Goal: Navigation & Orientation: Find specific page/section

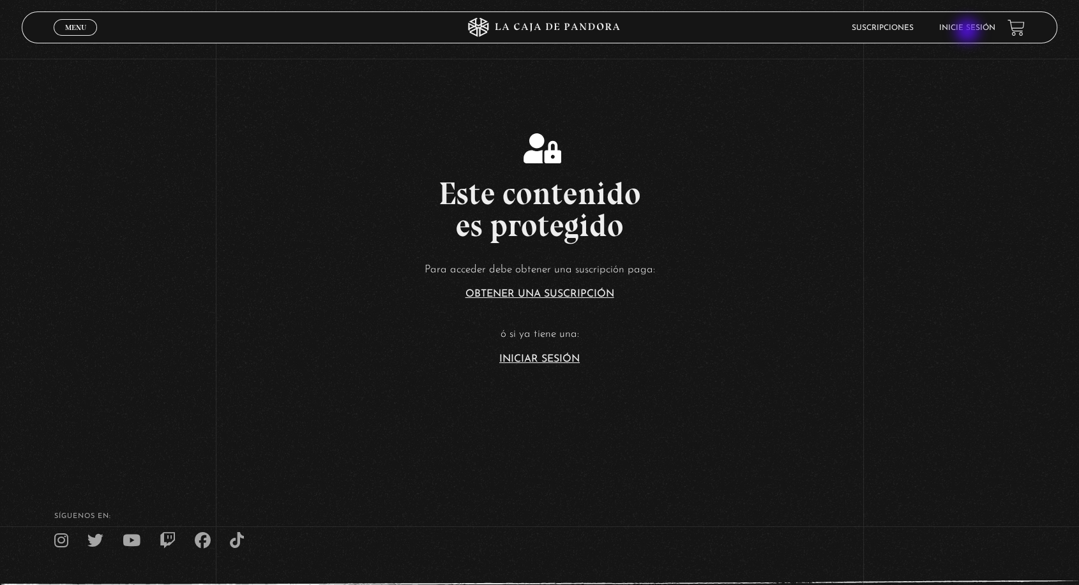
click at [969, 32] on li "Inicie sesión" at bounding box center [967, 28] width 56 height 20
click at [981, 27] on link "Inicie sesión" at bounding box center [967, 28] width 56 height 8
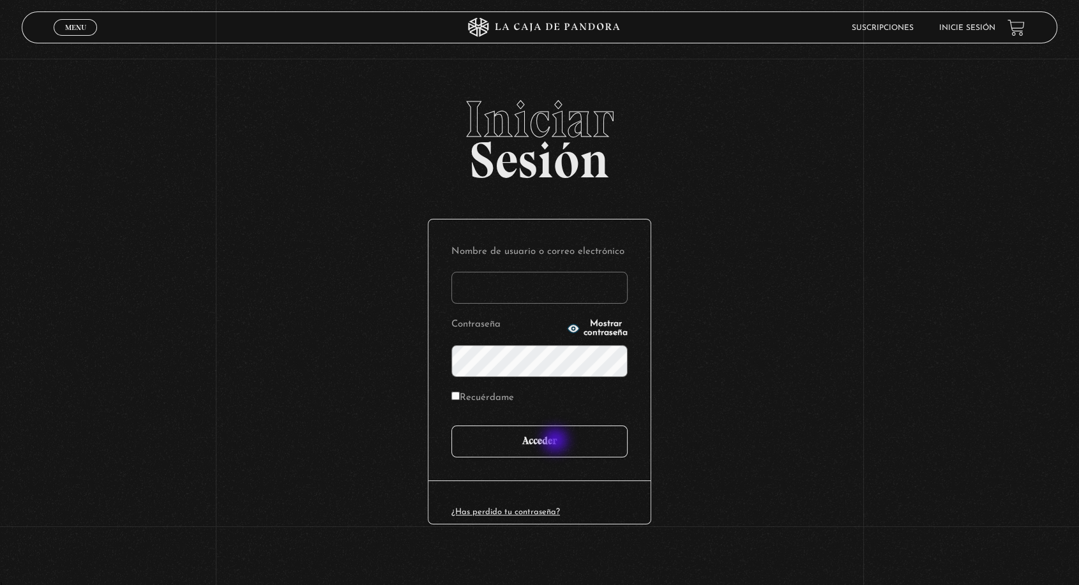
type input "angie.fallas@shaancr.com"
click at [557, 442] on input "Acceder" at bounding box center [539, 442] width 176 height 32
